Goal: Transaction & Acquisition: Download file/media

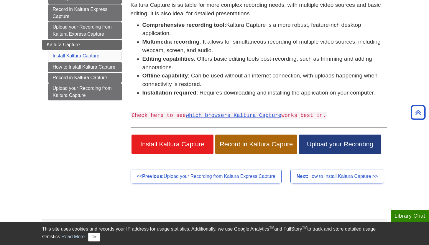
scroll to position [91, 0]
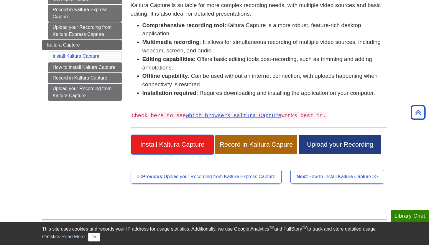
click at [188, 144] on span "Install Kaltura Capture" at bounding box center [172, 145] width 73 height 8
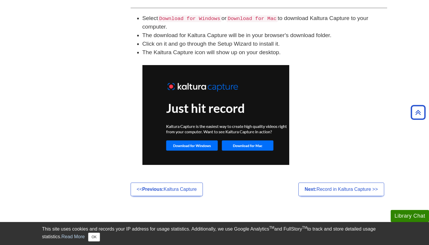
scroll to position [459, 0]
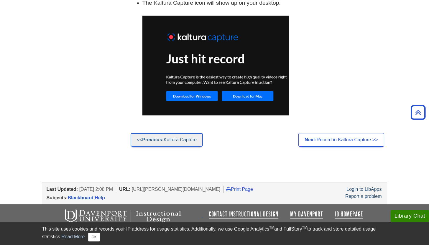
click at [184, 140] on link "<< Previous: Kaltura Capture" at bounding box center [167, 140] width 72 height 14
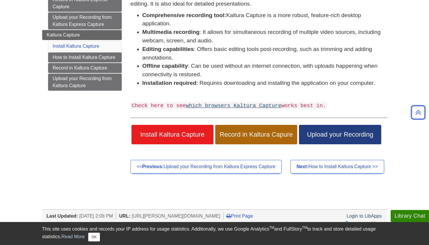
scroll to position [118, 0]
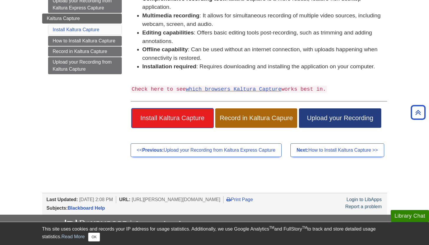
click at [192, 119] on span "Install Kaltura Capture" at bounding box center [172, 118] width 73 height 8
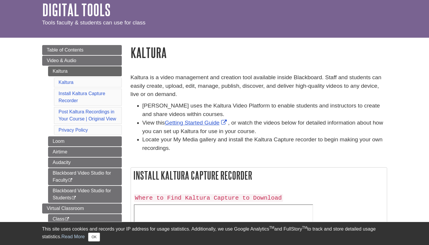
scroll to position [28, 0]
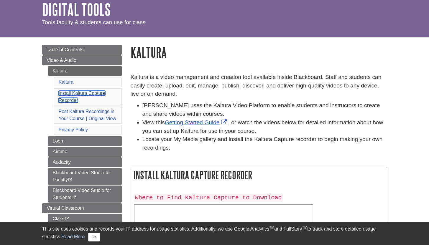
click at [65, 93] on link "Install Kaltura Capture Recorder" at bounding box center [82, 97] width 47 height 12
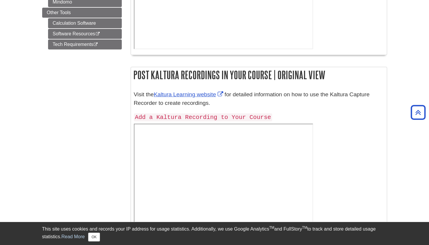
scroll to position [439, 0]
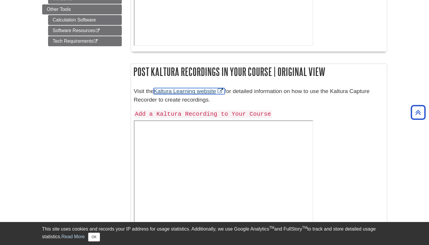
click at [213, 89] on link "Kaltura Learning website" at bounding box center [189, 91] width 71 height 6
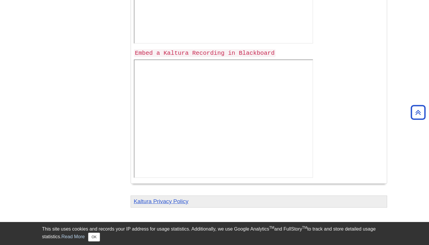
scroll to position [702, 0]
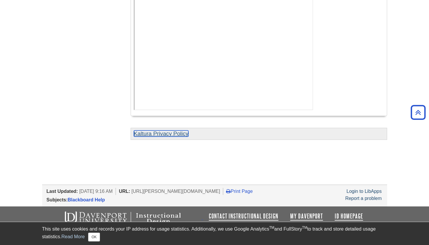
click at [176, 134] on link "Kaltura Privacy Policy" at bounding box center [161, 134] width 55 height 6
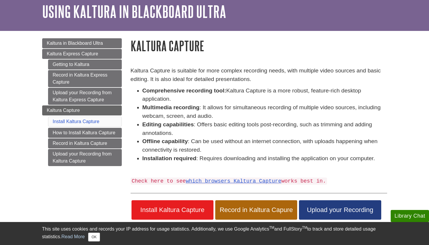
scroll to position [29, 0]
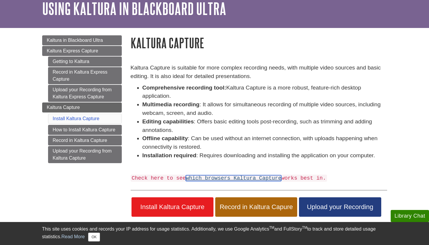
click at [217, 178] on link "which browsers Kaltura Capture" at bounding box center [233, 178] width 95 height 6
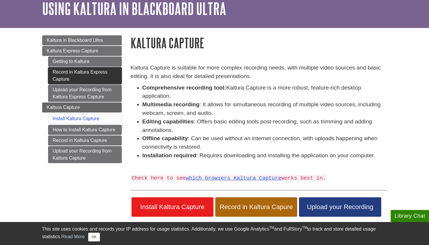
click at [65, 76] on link "Record in Kaltura Express Capture" at bounding box center [85, 75] width 74 height 17
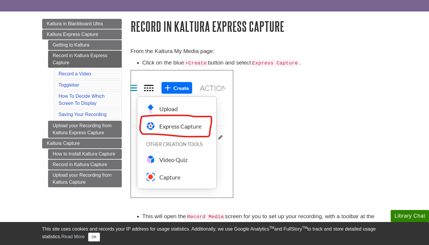
scroll to position [45, 0]
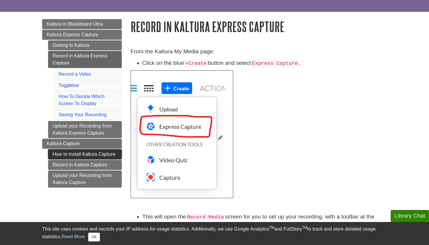
click at [77, 151] on link "How to Install Kaltura Capture" at bounding box center [85, 154] width 74 height 10
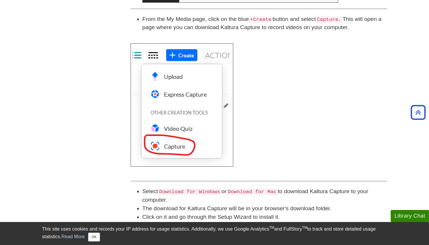
scroll to position [238, 0]
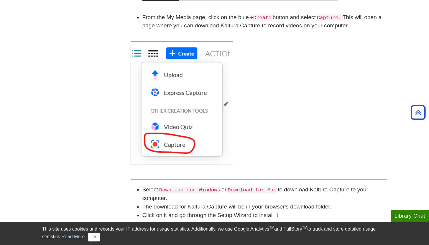
click at [263, 16] on code "+Create" at bounding box center [261, 17] width 24 height 7
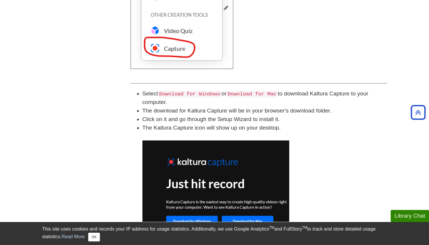
scroll to position [0, 0]
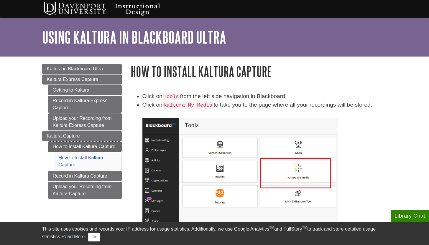
click at [70, 149] on link "How to Install Kaltura Capture" at bounding box center [85, 147] width 74 height 10
click at [75, 145] on link "How to Install Kaltura Capture" at bounding box center [85, 147] width 74 height 10
click at [73, 88] on link "Getting to Kaltura" at bounding box center [85, 90] width 74 height 10
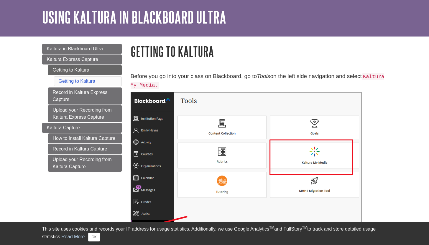
scroll to position [24, 0]
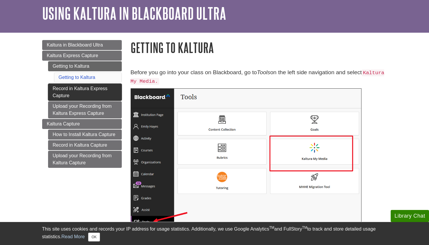
click at [102, 95] on link "Record in Kaltura Express Capture" at bounding box center [85, 92] width 74 height 17
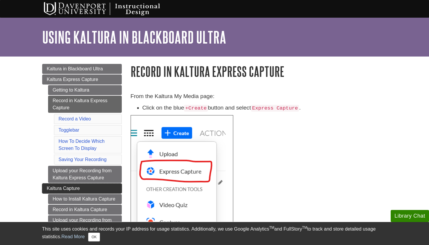
click at [74, 187] on span "Kaltura Capture" at bounding box center [63, 188] width 33 height 5
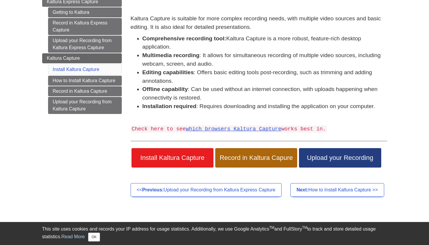
scroll to position [78, 0]
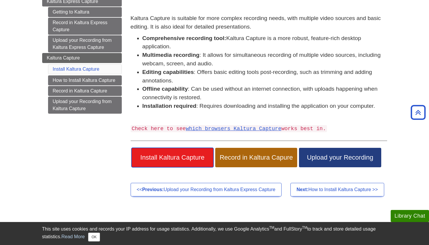
click at [198, 157] on span "Install Kaltura Capture" at bounding box center [172, 158] width 73 height 8
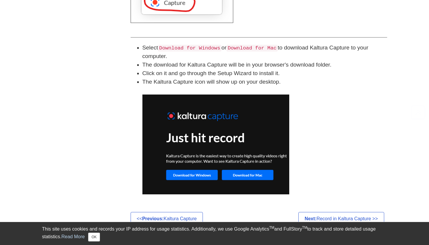
scroll to position [459, 0]
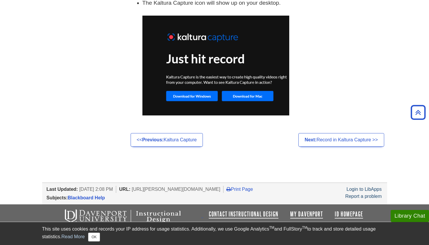
click at [205, 94] on img at bounding box center [215, 66] width 147 height 100
click at [244, 96] on img at bounding box center [215, 66] width 147 height 100
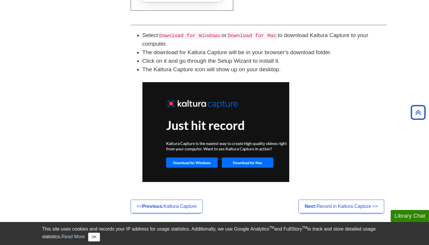
scroll to position [390, 0]
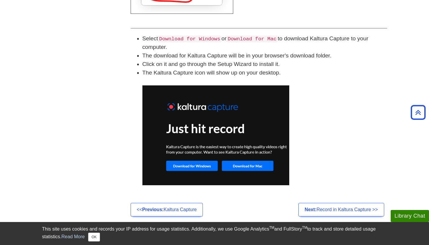
click at [245, 37] on code "Download for Mac" at bounding box center [251, 39] width 51 height 7
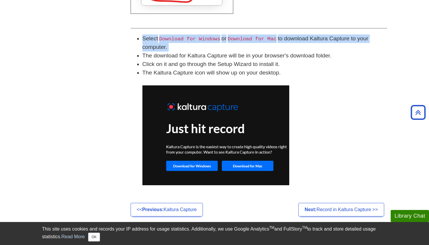
click at [245, 37] on code "Download for Mac" at bounding box center [251, 39] width 51 height 7
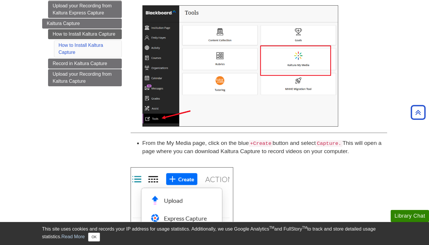
scroll to position [112, 0]
click at [92, 237] on button "OK" at bounding box center [93, 237] width 11 height 9
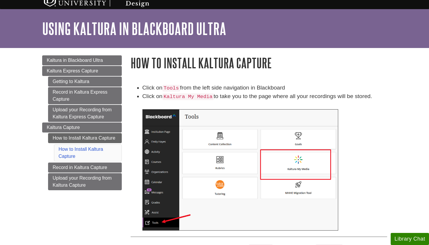
scroll to position [0, 0]
